Goal: Task Accomplishment & Management: Use online tool/utility

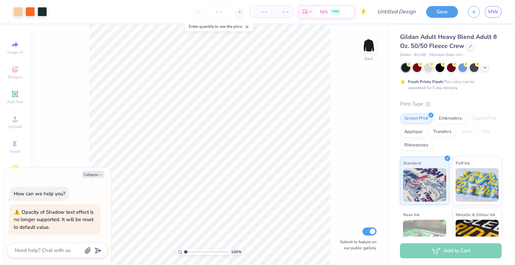
click at [89, 122] on div "100 % Back Submit to feature on our public gallery." at bounding box center [209, 144] width 359 height 241
click at [98, 174] on icon "button" at bounding box center [100, 175] width 4 height 4
type textarea "x"
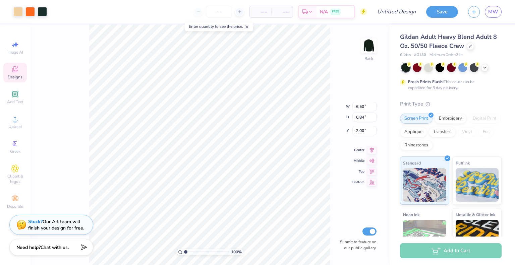
type input "4.00"
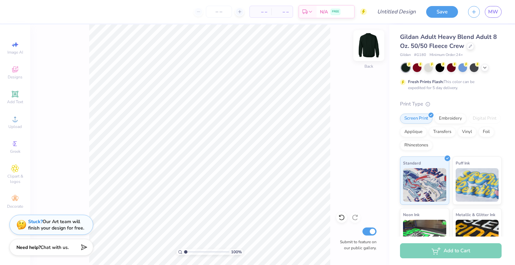
click at [372, 50] on img at bounding box center [369, 45] width 27 height 27
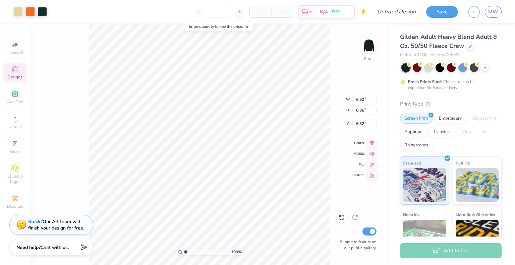
type input "10.44"
type input "11.00"
type input "5.40"
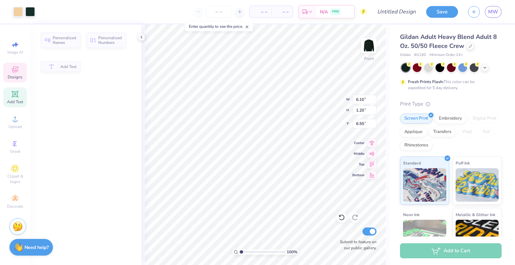
type input "6.10"
type input "1.20"
type input "6.55"
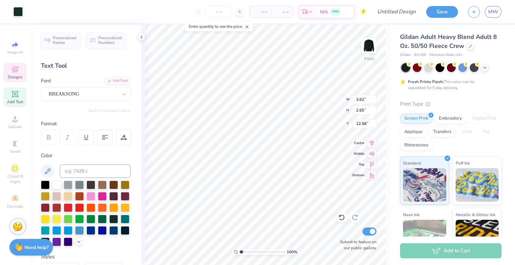
scroll to position [5, 1]
type textarea "2007"
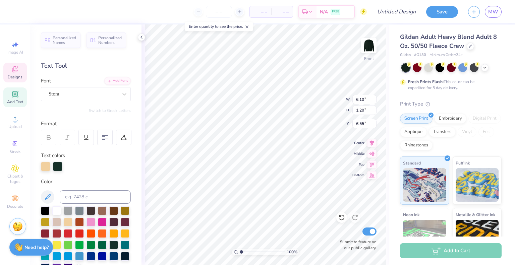
type input "6.10"
type input "1.20"
type input "6.55"
type textarea "unlimited"
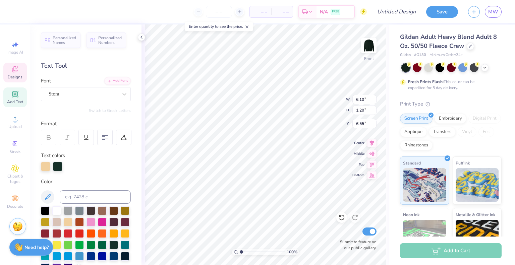
scroll to position [5, 1]
type input "8.34"
type input "8.26"
type input "5.40"
type input "10.14"
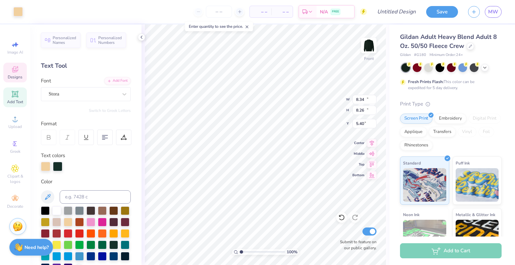
type input "10.03"
type input "7.10"
type input "6.85"
type input "6.08"
type input "8.79"
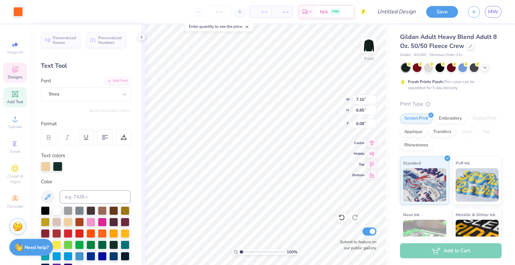
type input "8.48"
type input "8.26"
type input "5.17"
type input "10.67"
click at [357, 139] on div "Center" at bounding box center [365, 142] width 24 height 8
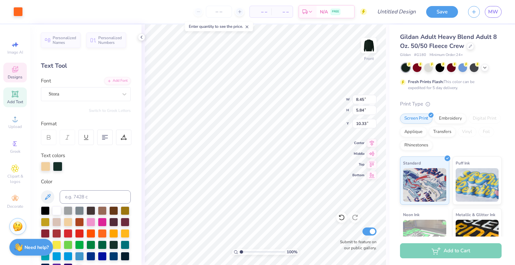
type input "10.33"
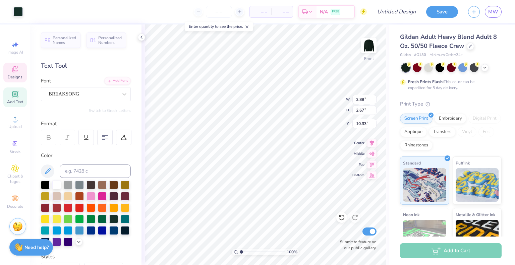
type input "3.88"
type input "2.67"
type input "12.64"
type input "8.79"
type input "8.48"
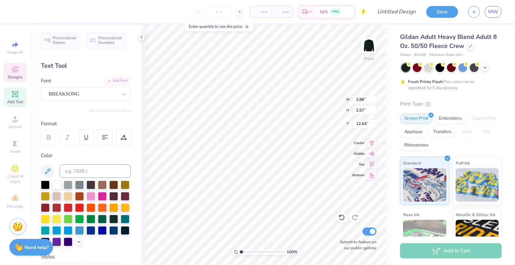
type input "6.08"
type input "8.26"
type input "5.17"
type input "10.67"
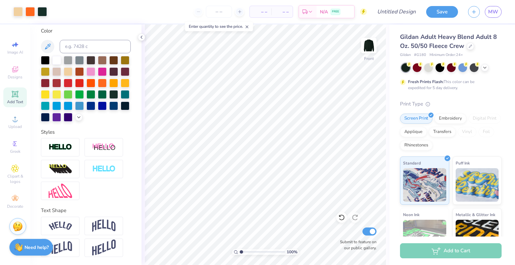
click at [312, 104] on div "100 % Front Submit to feature on our public gallery." at bounding box center [266, 144] width 248 height 241
type input "8.14"
type input "6.14"
type input "11.77"
type input "12.40"
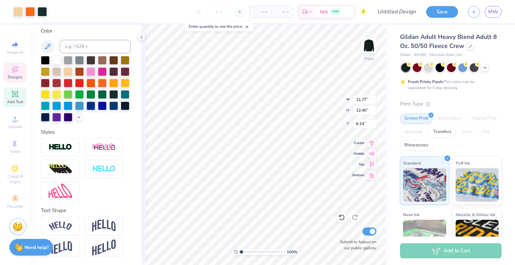
type input "5.39"
type input "13.15"
type input "13.84"
type input "5.14"
type input "13.56"
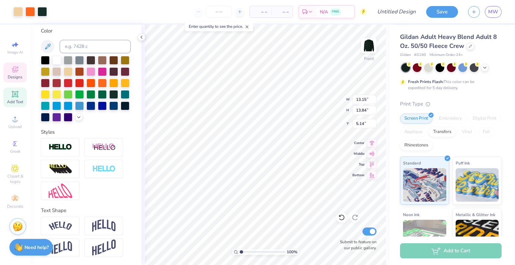
type input "14.28"
type input "5.03"
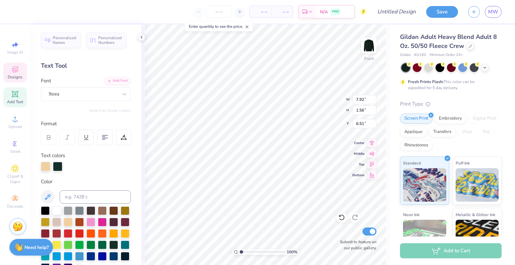
scroll to position [5, 1]
type textarea "unlimited"
type input "10.61"
type input "1.26"
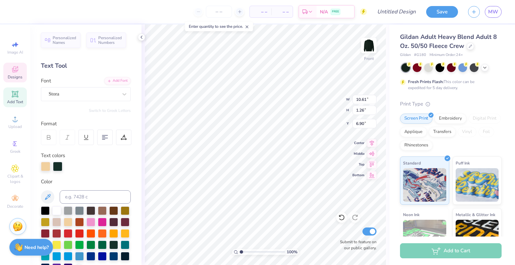
type input "6.90"
type input "9.00"
type input "1.07"
type input "7.09"
type input "3.86"
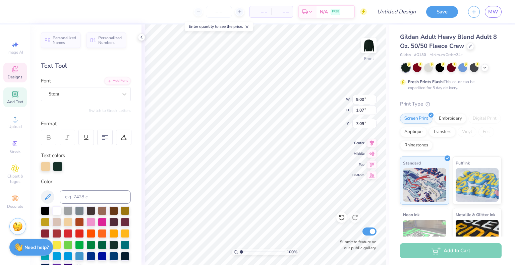
type input "1.58"
type input "8.42"
type textarea "dance"
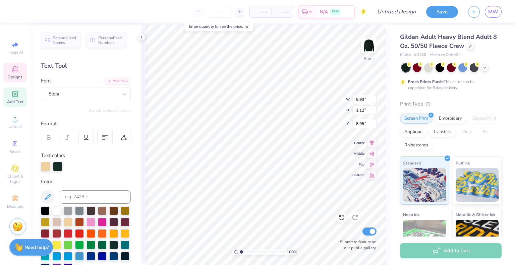
type input "5.93"
type input "1.12"
type input "8.77"
type input "9.22"
type input "8.89"
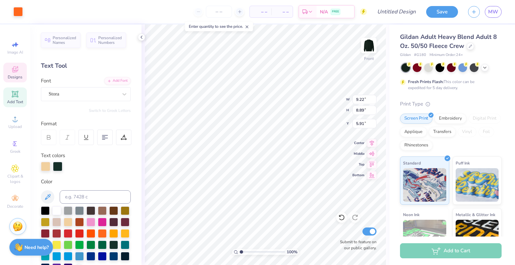
type input "5.90"
type input "8.08"
type input "1.61"
type input "10.35"
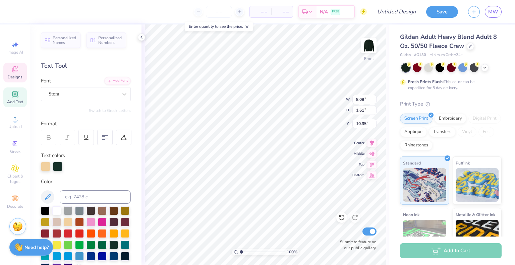
type textarea "Team"
type input "10.35"
type input "5.19"
type input "1.20"
type input "9.89"
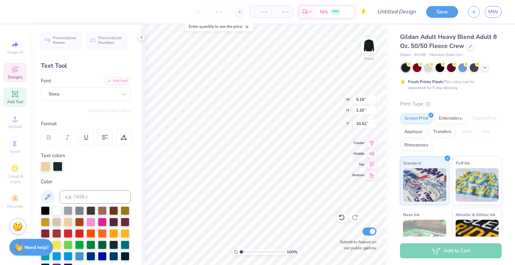
type input "10.52"
type input "1.3601783073364"
type input "9.22"
type input "8.89"
type input "5.90"
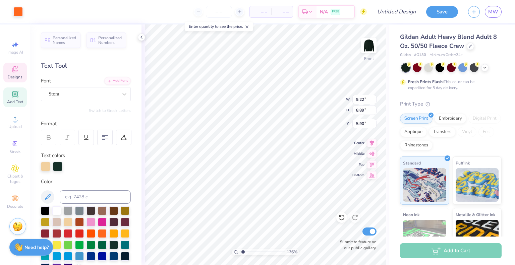
type input "1.3601783073364"
type input "5.95"
type input "1.3601783073364"
type input "5.93"
type input "1.12"
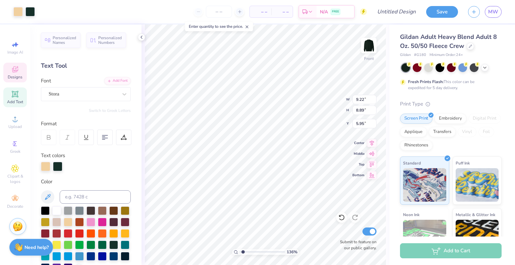
type input "8.77"
type input "1.3601783073364"
type input "8.80"
type input "1.3601783073364"
type input "5.19"
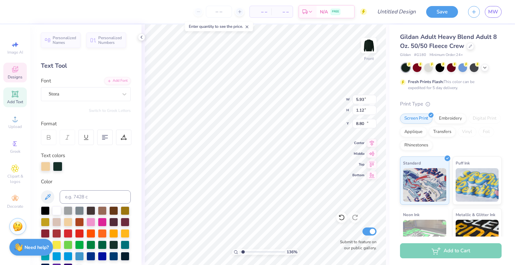
type input "1.20"
type input "10.52"
type input "1.3601783073364"
type input "5.93"
type input "1.12"
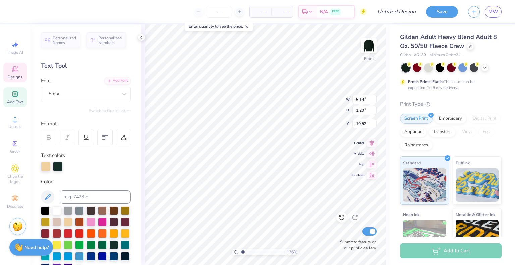
type input "8.80"
type input "1.3601783073364"
type input "9.40"
type input "1.3601783073364"
type input "8.46"
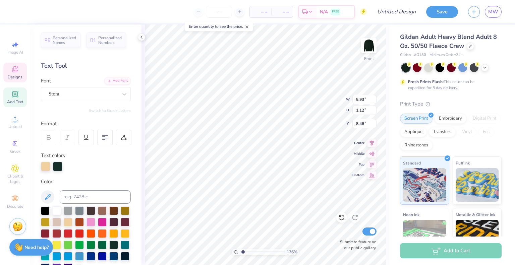
type input "1.3601783073364"
type input "5.19"
type input "1.20"
type input "10.52"
type input "1.3601783073364"
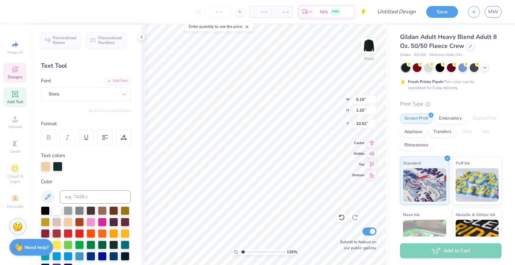
type input "10.10"
type input "1.3601783073364"
type input "9.22"
type input "8.89"
type input "5.95"
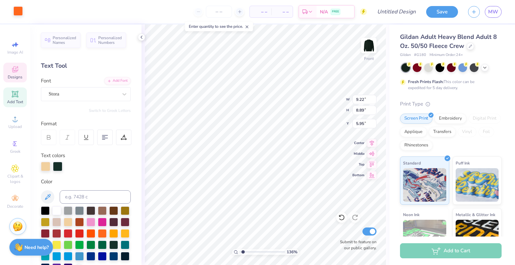
click at [14, 9] on div at bounding box center [17, 10] width 9 height 9
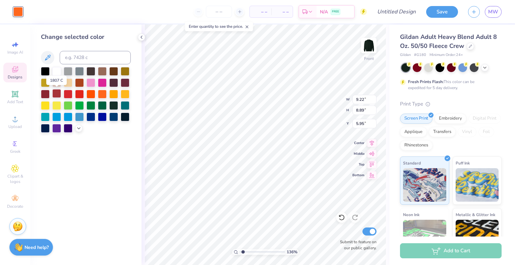
click at [57, 93] on div at bounding box center [56, 93] width 9 height 9
type input "1.3601783073364"
type input "0.77"
type input "1.32"
type input "12.82"
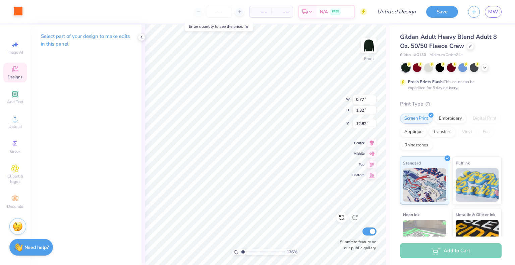
click at [18, 12] on div at bounding box center [17, 10] width 9 height 9
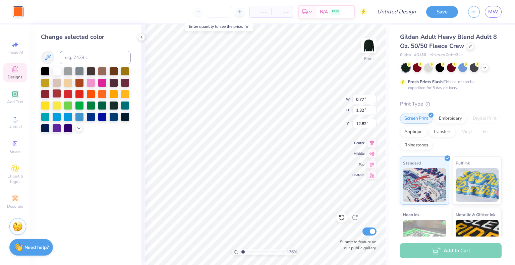
click at [57, 94] on div at bounding box center [56, 93] width 9 height 9
drag, startPoint x: 251, startPoint y: 252, endPoint x: 258, endPoint y: 251, distance: 7.1
type input "4.79"
click at [258, 251] on input "range" at bounding box center [262, 252] width 45 height 6
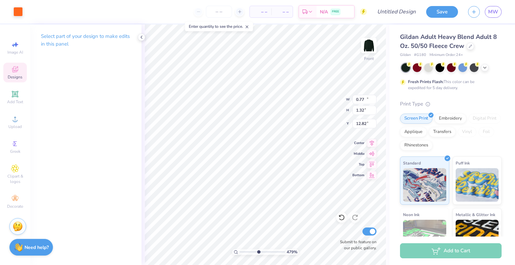
type input "10.98"
type input "7.59"
type input "11.73"
click at [23, 9] on div "Art colors – – Per Item – – Total Est. Delivery N/A FREE Design Title Save MW" at bounding box center [257, 11] width 515 height 23
click at [18, 13] on div at bounding box center [17, 10] width 9 height 9
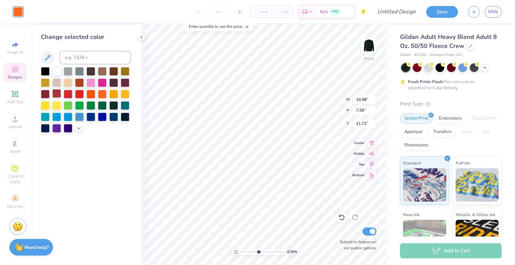
click at [59, 96] on div at bounding box center [56, 93] width 9 height 9
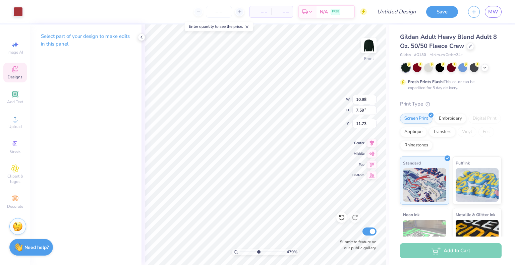
type input "9.22"
type input "8.89"
type input "5.95"
drag, startPoint x: 260, startPoint y: 250, endPoint x: 242, endPoint y: 251, distance: 17.5
type input "1.22"
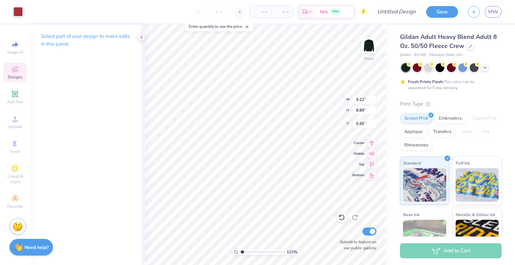
click at [242, 251] on input "range" at bounding box center [262, 252] width 45 height 6
type input "3.47"
type input "1.61"
type input "13.38"
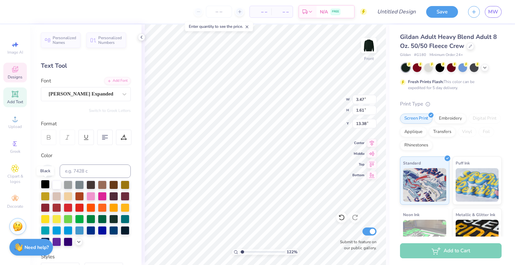
click at [45, 185] on div at bounding box center [45, 184] width 9 height 9
type input "3.43"
type input "1.56"
type input "13.45"
click at [86, 185] on div at bounding box center [86, 214] width 90 height 66
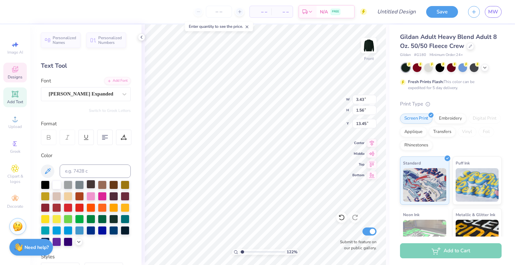
click at [89, 185] on div at bounding box center [91, 184] width 9 height 9
click at [50, 207] on div at bounding box center [45, 207] width 9 height 9
type input "4.71"
type input "3.44"
type input "14.35"
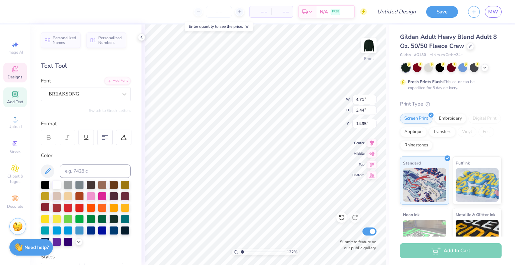
type textarea "2007"
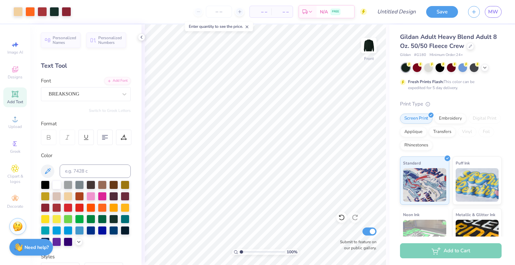
drag, startPoint x: 242, startPoint y: 253, endPoint x: 238, endPoint y: 252, distance: 3.4
type input "1"
click at [240, 252] on input "range" at bounding box center [262, 252] width 45 height 6
click at [31, 12] on div at bounding box center [29, 10] width 9 height 9
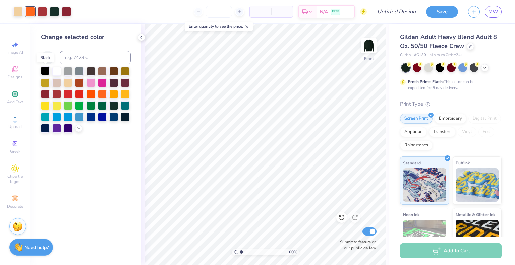
click at [47, 71] on div at bounding box center [45, 70] width 9 height 9
click at [58, 13] on div at bounding box center [54, 10] width 9 height 9
click at [46, 73] on div at bounding box center [45, 70] width 9 height 9
click at [16, 10] on div at bounding box center [17, 10] width 9 height 9
click at [57, 68] on div at bounding box center [56, 70] width 9 height 9
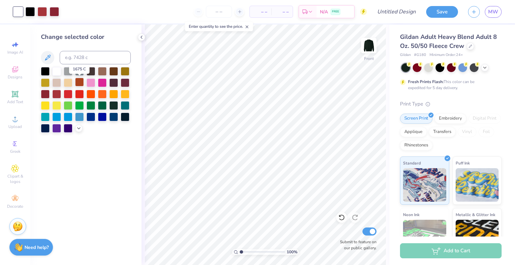
click at [81, 85] on div at bounding box center [79, 82] width 9 height 9
click at [46, 71] on div at bounding box center [45, 70] width 9 height 9
click at [59, 71] on div at bounding box center [56, 70] width 9 height 9
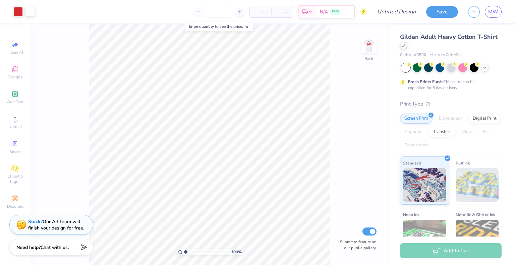
click at [406, 46] on icon at bounding box center [403, 45] width 3 height 3
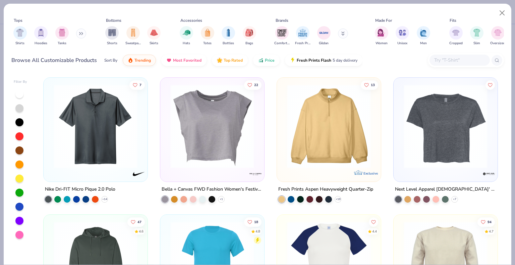
click at [20, 122] on div at bounding box center [19, 122] width 8 height 8
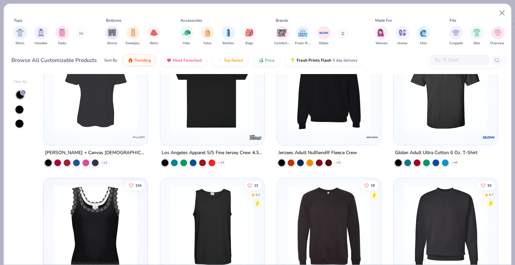
click at [81, 29] on button at bounding box center [81, 34] width 10 height 10
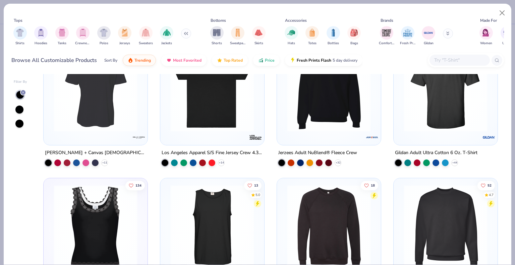
click at [185, 34] on icon at bounding box center [186, 33] width 4 height 3
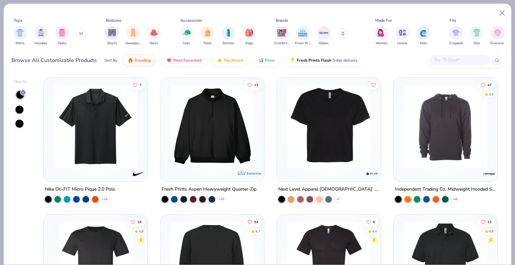
click at [448, 62] on input "text" at bounding box center [460, 60] width 52 height 8
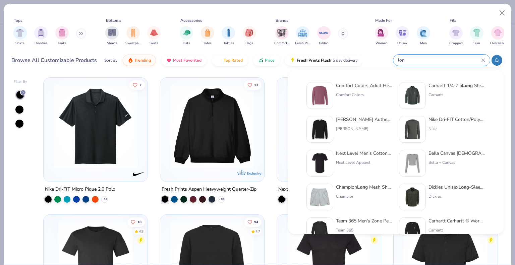
type input "lon"
click at [380, 84] on div "Comfort Colors Adult Heavyweight RS Lon g-Sleeve T-Shirt" at bounding box center [364, 85] width 56 height 7
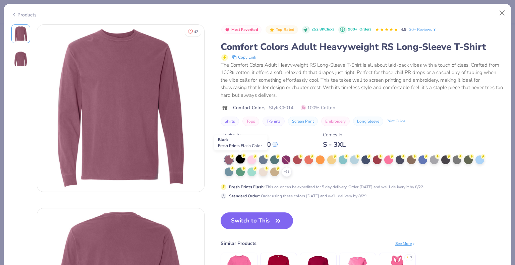
click at [242, 160] on div at bounding box center [240, 159] width 9 height 9
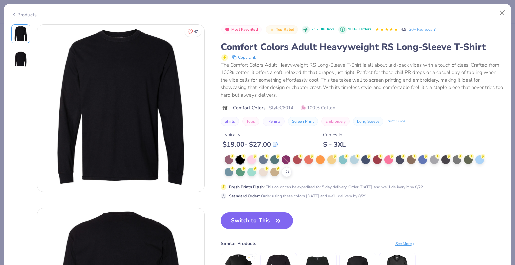
click at [25, 11] on div "Products" at bounding box center [23, 14] width 25 height 7
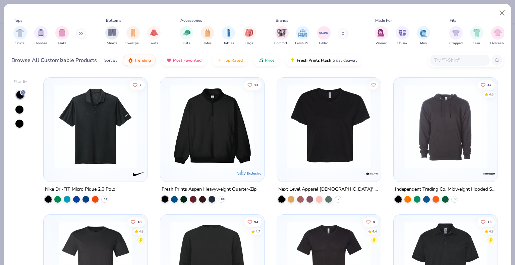
click at [458, 64] on div at bounding box center [460, 60] width 60 height 11
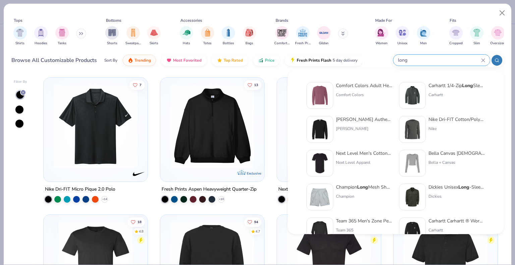
type input "long"
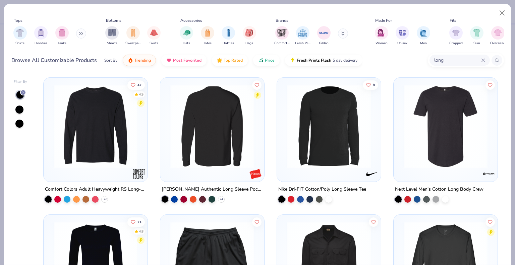
click at [198, 141] on div at bounding box center [211, 127] width 271 height 84
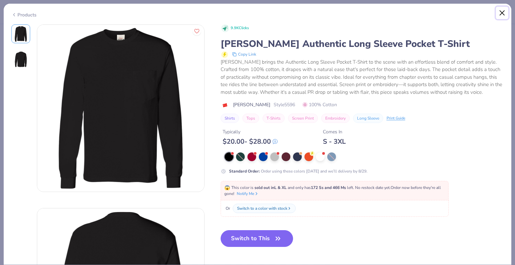
click at [505, 12] on button "Close" at bounding box center [502, 13] width 13 height 13
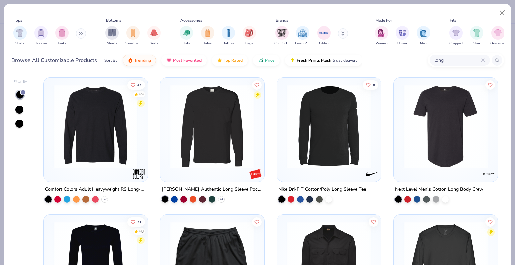
click at [100, 118] on img at bounding box center [95, 127] width 91 height 84
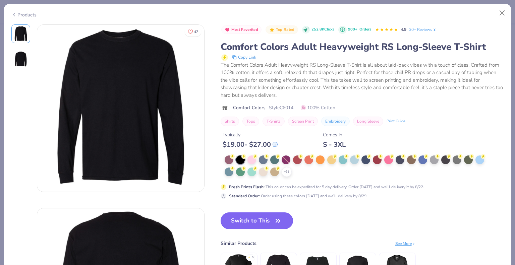
click at [260, 222] on button "Switch to This" at bounding box center [257, 221] width 73 height 17
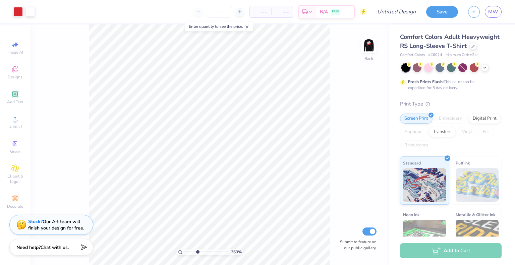
drag, startPoint x: 204, startPoint y: 250, endPoint x: 197, endPoint y: 247, distance: 7.8
click at [197, 249] on input "range" at bounding box center [206, 252] width 45 height 6
click at [169, 265] on html "Art colors – – Per Item – – Total Est. Delivery N/A FREE Design Title Save MW I…" at bounding box center [257, 132] width 515 height 265
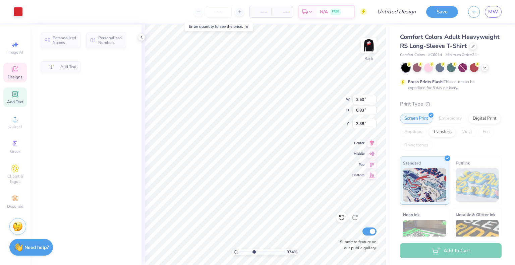
type input "3.73999886225615"
type input "0.83"
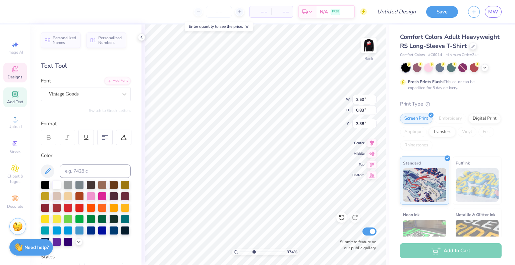
scroll to position [5, 2]
type input "3.73999886225615"
type textarea "P"
type input "3.73999886225615"
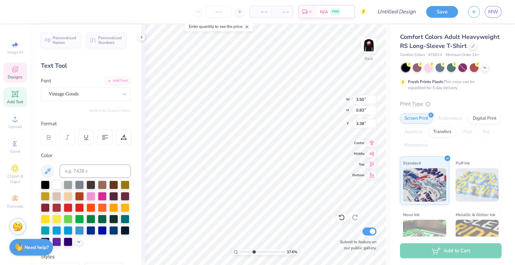
type textarea "U"
type input "3.73999886225615"
type textarea "Un"
type input "3.73999886225615"
type textarea "Unl"
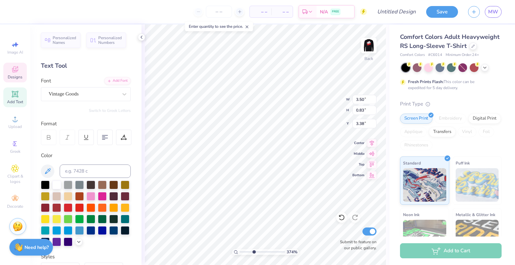
type input "3.73999886225615"
type textarea "Unlim"
type input "3.73999886225615"
type textarea "Unlimi"
type input "3.73999886225615"
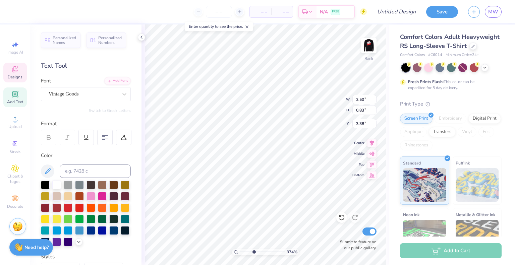
type textarea "Unlimit"
type input "3.73999886225615"
type textarea "Unlimite"
type input "3.73999886225615"
type textarea "Unlimited"
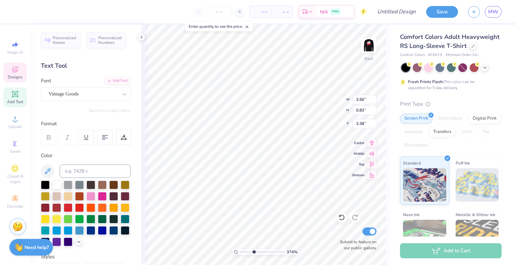
type input "3.73999886225615"
type textarea "Unlimited"
type input "3.73999886225615"
type textarea "Unlimited D"
type input "3.73999886225615"
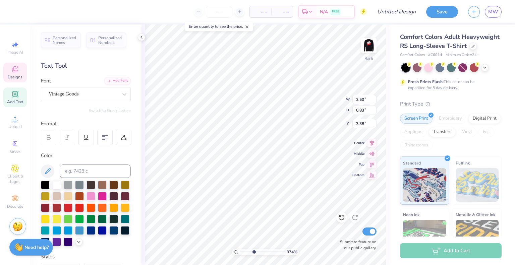
type textarea "Unlimited [PERSON_NAME]"
type input "3.73999886225615"
type textarea "Unlimited Danc"
type input "3.73999886225615"
type textarea "Unlimited Dance"
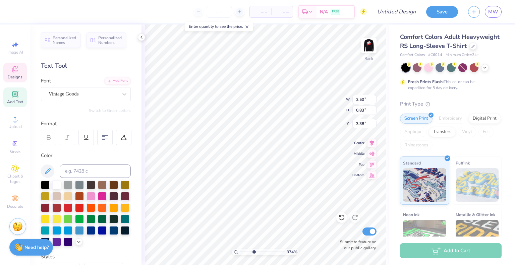
type input "3.73999886225615"
type textarea "Unlimited Dance t"
type input "3.73999886225615"
type textarea "Unlimited Dance te"
type input "3.73999886225615"
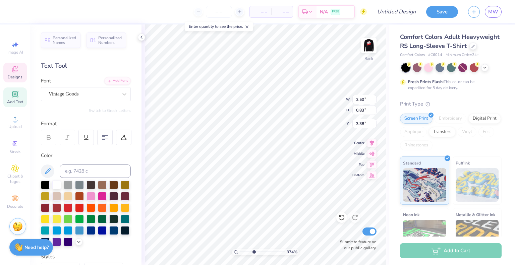
type textarea "Unlimited Dance tea"
type input "3.73999886225615"
type textarea "Unlimited Dance team"
type input "3.73999886225615"
type textarea "Unlimited Dance tea"
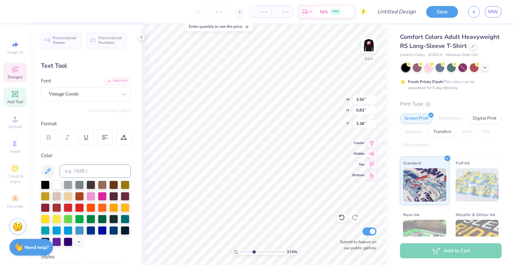
type input "3.73999886225615"
type textarea "Unlimited Dance te"
type input "3.73999886225615"
type textarea "Unlimited Dance t"
type input "3.73999886225615"
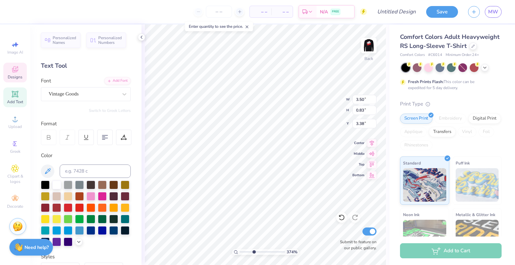
type textarea "Unlimited Dance"
type input "3.73999886225615"
type textarea "Unlimited Dance Te"
type input "3.73999886225615"
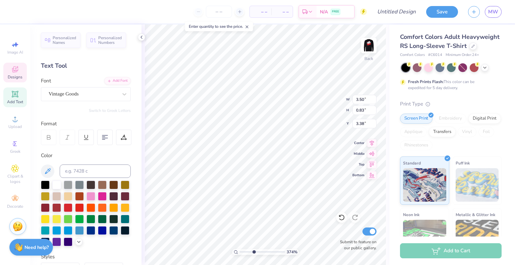
type textarea "Unlimited Dance Tea"
type input "3.73999886225615"
type textarea "Unlimited Dance Team"
type input "3.73999886225615"
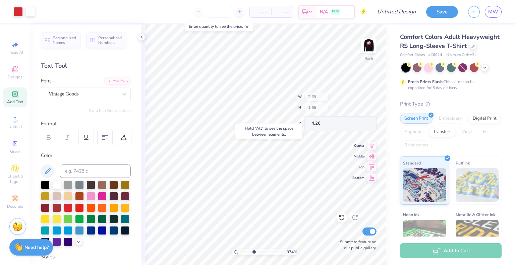
type input "4.26"
type input "3.73999886225615"
type textarea "20."
type input "3.73999886225615"
type textarea "200."
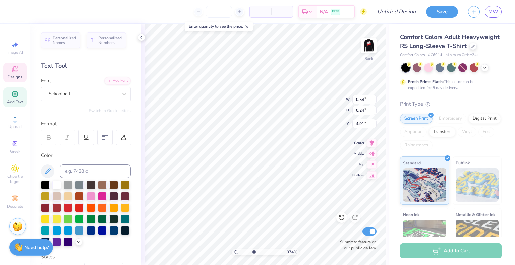
type input "3.73999886225615"
type textarea "2007."
type input "3.73999886225615"
type input "0.45"
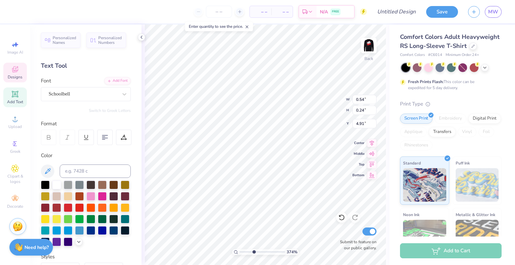
type input "0.25"
type input "4.92"
type input "3.73999886225615"
type textarea "E."
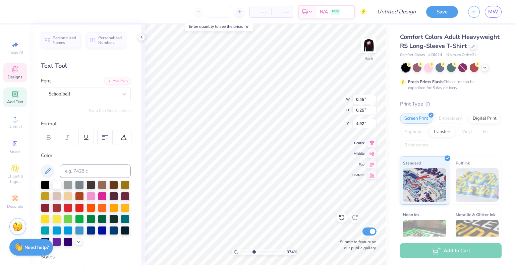
type input "3.73999886225615"
type textarea "Ex."
type input "3.73999886225615"
type textarea "Exe."
type input "3.73999886225615"
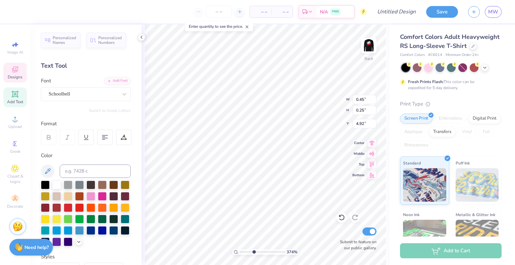
type textarea "Exec."
type input "3.73999886225615"
type input "0.61"
type input "0.22"
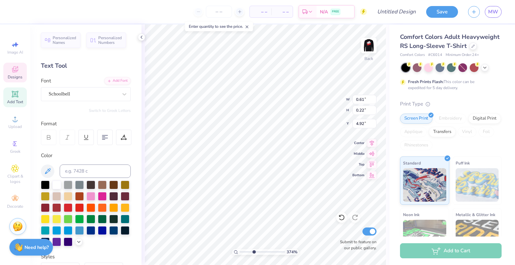
type input "3.73999886225615"
type textarea "B."
type input "3.73999886225615"
type textarea "Bo."
type input "3.73999886225615"
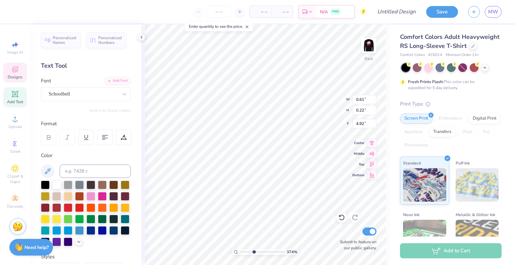
type textarea "Boa."
type input "3.73999886225615"
type textarea "Board."
type input "3.73999886225615"
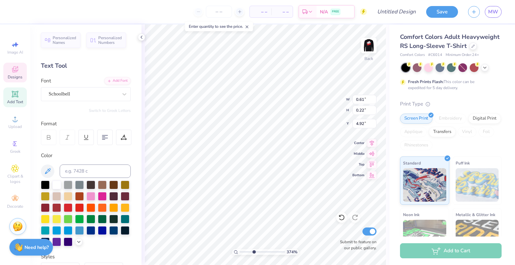
type textarea "Boar."
type input "3.73999886225615"
type textarea "Boa."
type input "3.73999886225615"
type textarea "Bo."
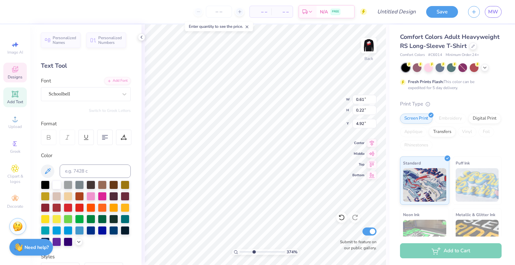
type input "3.73999886225615"
type textarea "B."
type input "3.73999886225615"
type textarea "."
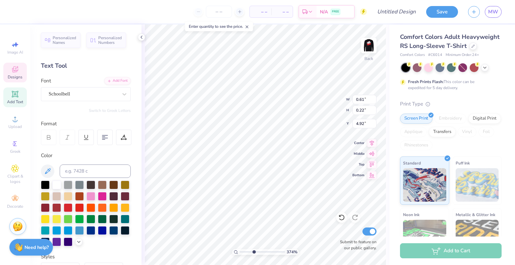
type input "3.73999886225615"
type textarea "."
type input "3.73999886225615"
type textarea "E."
type input "3.73999886225615"
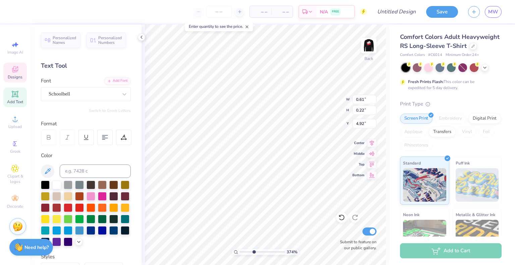
type textarea "."
type input "3.73999886225615"
type textarea "20."
type input "3.73999886225615"
type textarea "200."
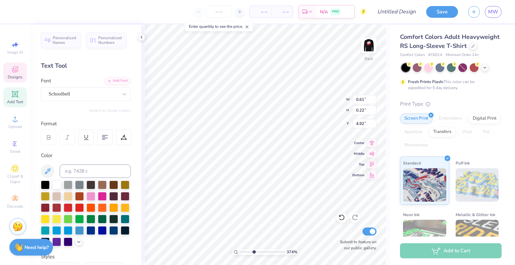
type input "3.73999886225615"
type textarea "2007."
type input "3.73999886225615"
type input "0.56"
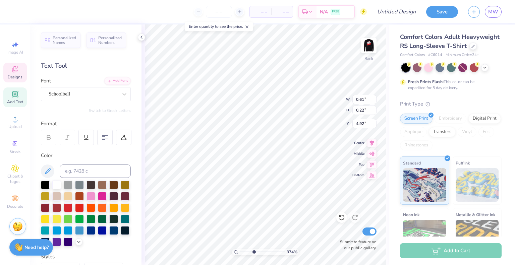
type input "0.21"
type input "4.94"
type input "3.73999886225615"
type textarea "E."
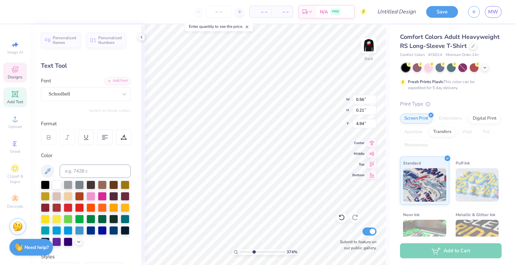
type input "3.73999886225615"
type textarea "Es."
type input "3.73999886225615"
type textarea "Est."
type input "3.73999886225615"
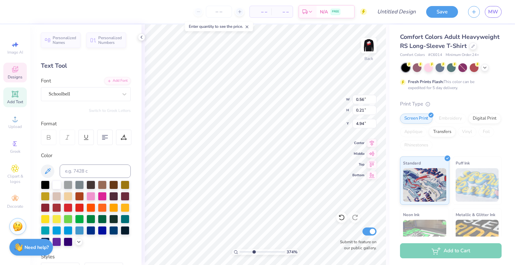
type input "6.05"
type input "0.97"
type input "3.29"
type input "3.73999886225615"
type input "3.07"
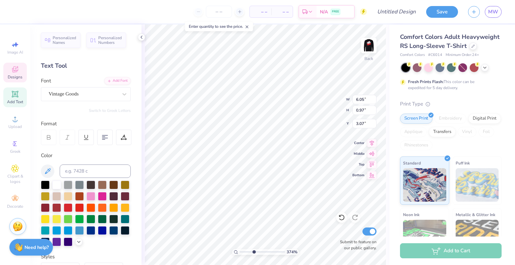
type input "3.73999886225615"
type input "3.45"
type input "3.73999886225615"
type textarea "Unlimi"
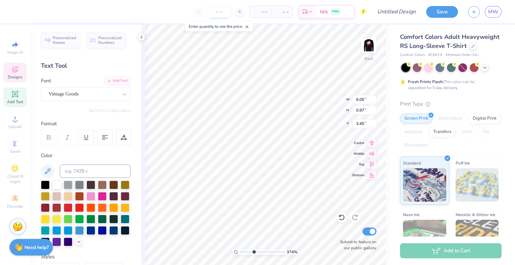
type input "3.73999886225615"
type textarea "Unl"
type input "3.73999886225615"
type textarea "U"
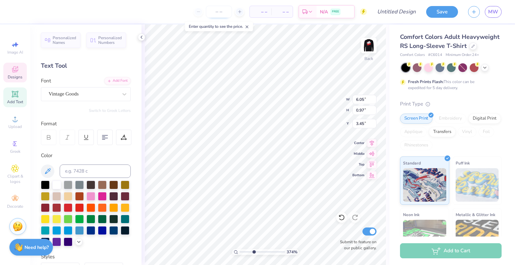
type input "3.73999886225615"
type textarea "2"
type input "3.73999886225615"
type textarea "25"
type input "3.73999886225615"
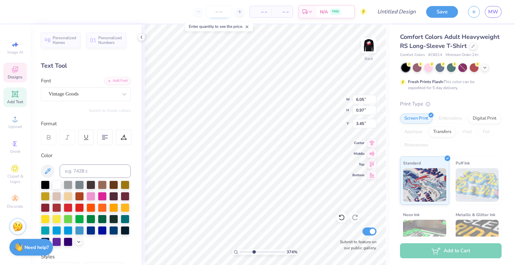
type textarea "25-"
type input "3.73999886225615"
type textarea "25-26"
type input "3.73999886225615"
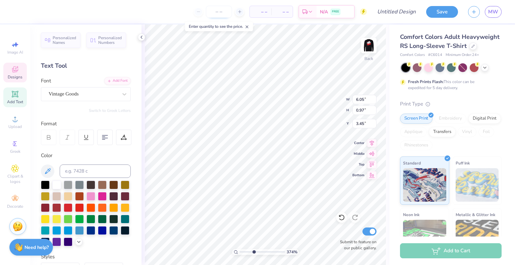
type textarea "25-26"
type input "3.73999886225615"
type textarea "25-26 E"
type input "3.73999886225615"
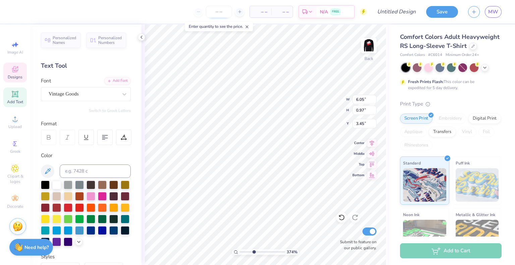
type textarea "25-26 Ec"
type input "3.73999886225615"
type textarea "25-26 E"
type input "3.73999886225615"
type textarea "25-26 Ex"
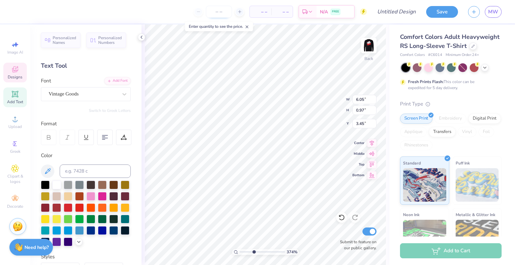
type input "3.73999886225615"
type textarea "25-26 Exe"
type input "3.73999886225615"
type textarea "25-26 Exec"
type input "3.73999886225615"
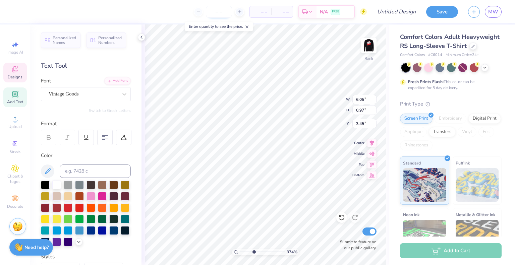
type textarea "25-26 Exec"
type input "3.73999886225615"
type textarea "25-26 Exec b"
type input "3.73999886225615"
type textarea "25-26 Exec bo"
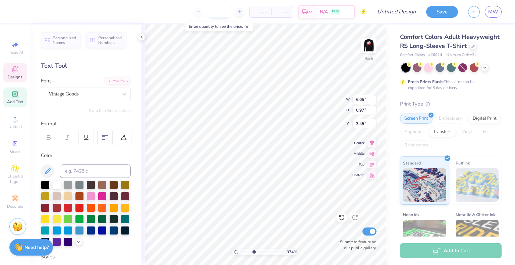
type input "3.73999886225615"
type textarea "25-26 Exec boa"
type input "3.73999886225615"
type textarea "25-26 Exec boar"
type input "3.73999886225615"
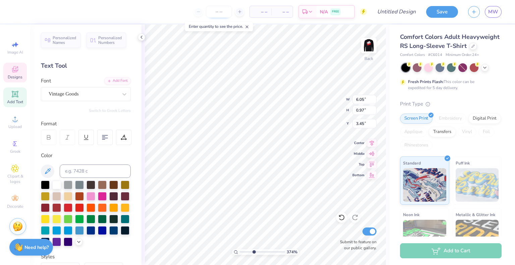
scroll to position [5, 3]
type textarea "25-26 Exec board"
type input "3.73999886225615"
type textarea "25-26 Exec board"
type input "3.73999886225615"
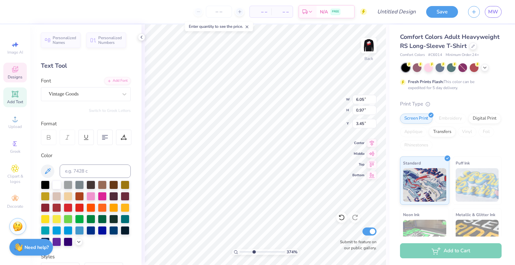
type textarea "25-26 Exec oard"
type input "3.73999886225615"
type textarea "25-26 Exec Board"
type input "3.73999886225615"
type input "3.73"
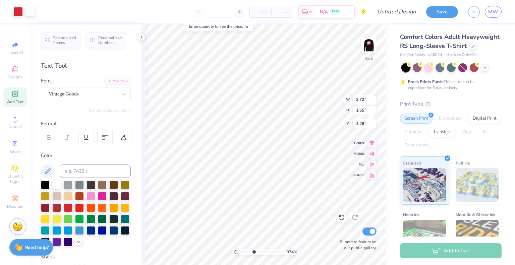
type input "3.73999886225615"
type input "4.71"
type input "3.73999886225615"
type input "3.82"
click at [16, 164] on div "Clipart & logos" at bounding box center [14, 174] width 23 height 25
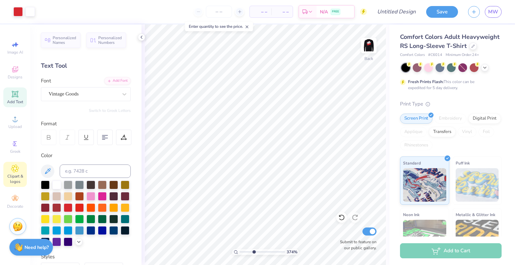
type input "3.73999886225615"
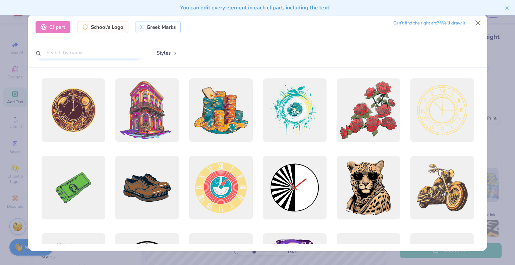
click at [74, 50] on input "text" at bounding box center [89, 53] width 107 height 12
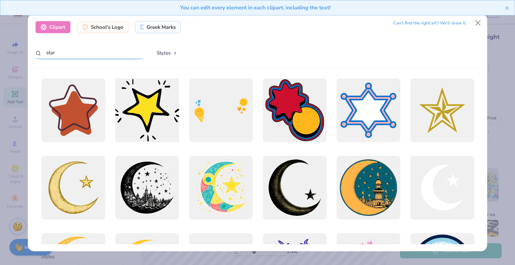
type input "star"
click at [154, 96] on div at bounding box center [147, 110] width 70 height 70
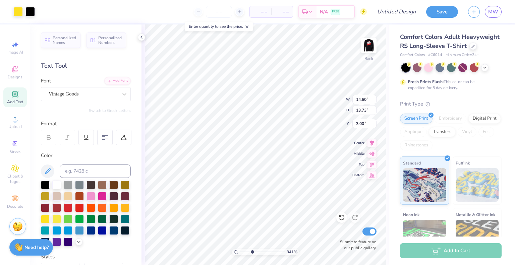
type input "1.69"
click at [244, 252] on input "range" at bounding box center [262, 252] width 45 height 6
type input "2.84"
type input "2.67"
type input "4.20"
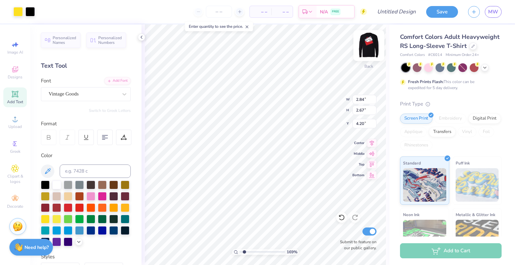
type input "1.32"
type input "1.24"
type input "5.63"
type input "1.80891790695105"
type input "5.12"
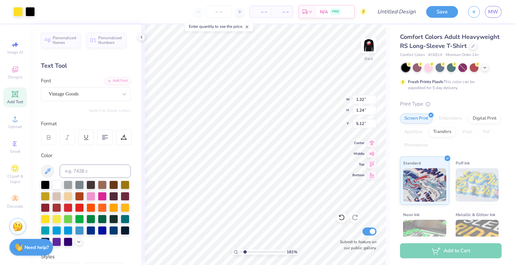
type input "5.33"
click at [261, 253] on input "range" at bounding box center [262, 252] width 45 height 6
type input "4.97"
type input "1.15"
type input "1.08"
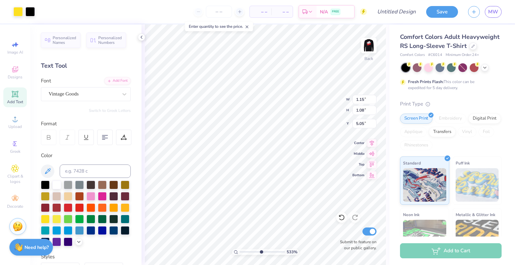
type input "5.00"
click at [15, 12] on div at bounding box center [17, 10] width 9 height 9
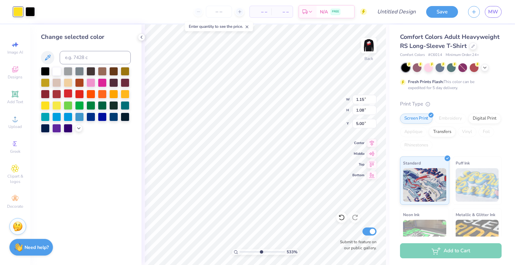
click at [65, 94] on div at bounding box center [68, 93] width 9 height 9
click at [32, 14] on div at bounding box center [29, 10] width 9 height 9
click at [32, 14] on div at bounding box center [29, 11] width 9 height 9
click at [55, 73] on div at bounding box center [56, 70] width 9 height 9
click at [46, 70] on div at bounding box center [45, 70] width 9 height 9
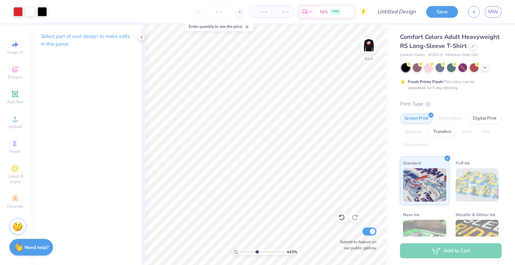
click at [370, 42] on img at bounding box center [368, 45] width 13 height 13
drag, startPoint x: 256, startPoint y: 252, endPoint x: 233, endPoint y: 253, distance: 22.8
type input "1"
click at [240, 253] on input "range" at bounding box center [262, 252] width 45 height 6
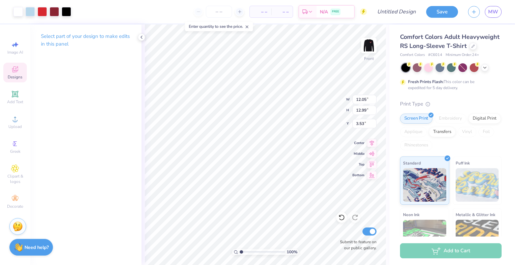
type input "12.05"
type input "12.99"
type input "5.60"
click at [31, 13] on div at bounding box center [29, 10] width 9 height 9
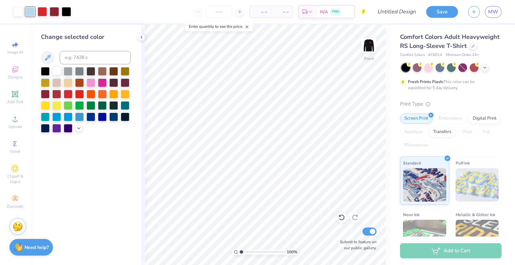
click at [59, 70] on div at bounding box center [56, 70] width 9 height 9
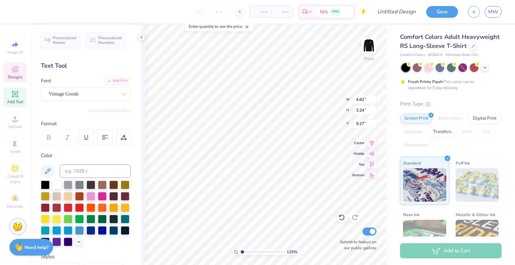
scroll to position [5, 1]
type input "1.24989645897377"
paste textarea "execu"
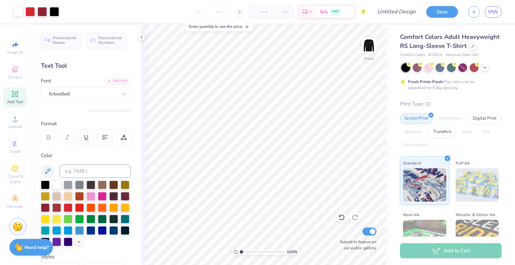
drag, startPoint x: 243, startPoint y: 252, endPoint x: 235, endPoint y: 254, distance: 8.3
click at [240, 254] on input "range" at bounding box center [262, 252] width 45 height 6
click at [370, 42] on img at bounding box center [369, 45] width 27 height 27
click at [266, 14] on span "– –" at bounding box center [260, 11] width 13 height 7
click at [266, 12] on span "– –" at bounding box center [260, 11] width 13 height 7
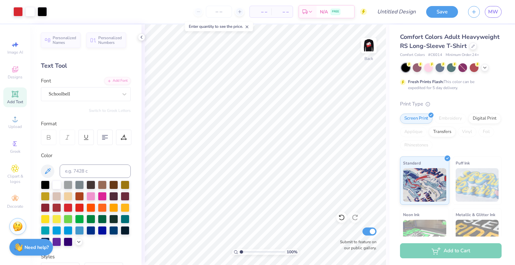
click at [284, 14] on span "– –" at bounding box center [281, 11] width 13 height 7
click at [231, 10] on input "number" at bounding box center [219, 12] width 26 height 12
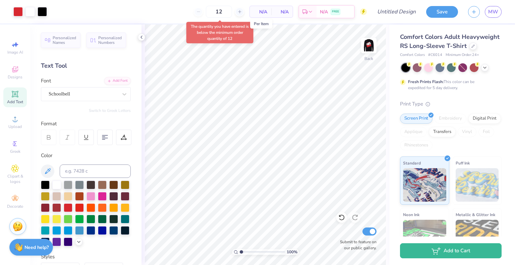
click at [265, 11] on span "N/A" at bounding box center [260, 11] width 13 height 7
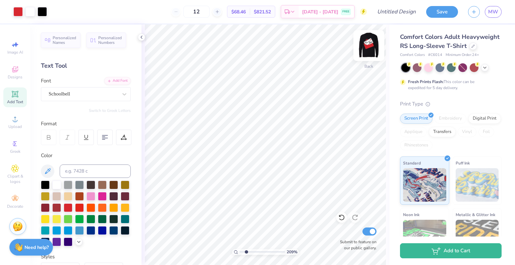
click at [368, 43] on img at bounding box center [369, 45] width 27 height 27
click at [375, 51] on img at bounding box center [369, 45] width 27 height 27
